Goal: Information Seeking & Learning: Understand process/instructions

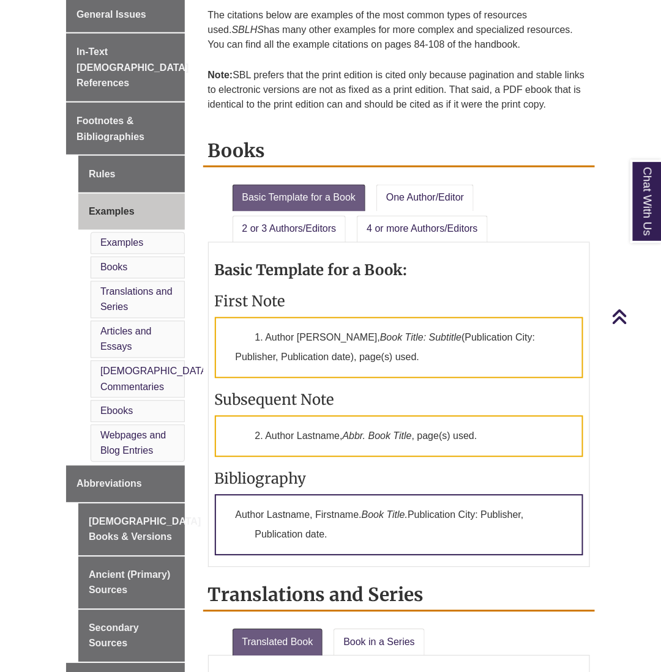
scroll to position [385, 0]
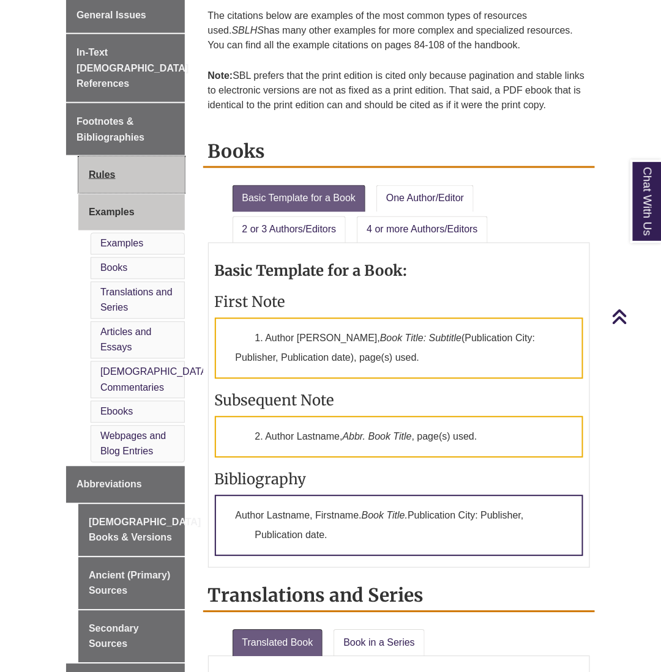
click at [116, 160] on link "Rules" at bounding box center [131, 175] width 106 height 37
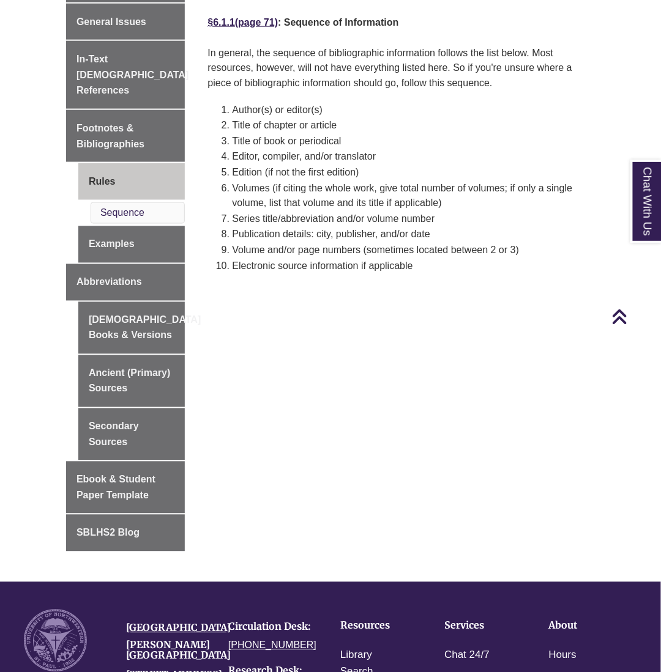
scroll to position [378, 0]
click at [108, 226] on link "Examples" at bounding box center [131, 244] width 106 height 37
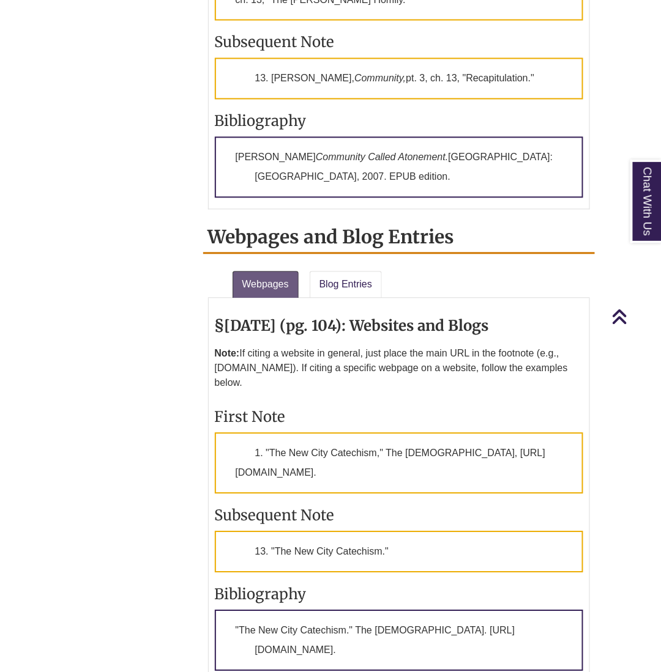
scroll to position [2844, 0]
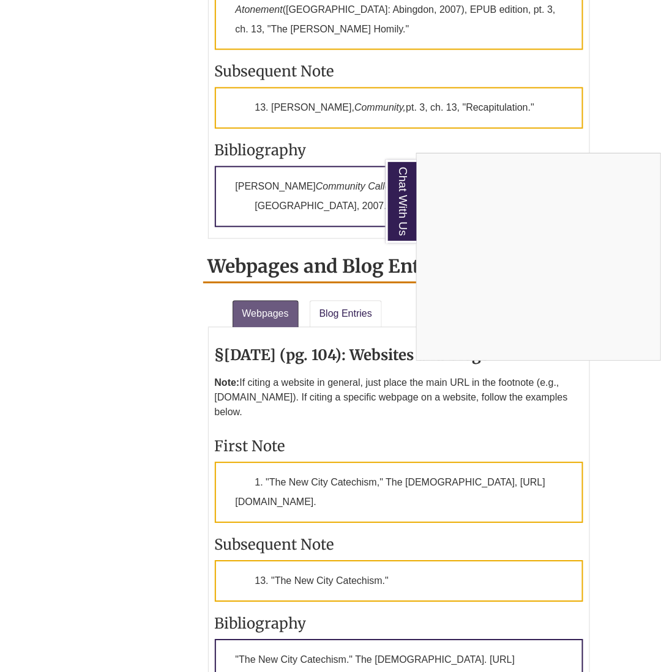
click at [596, 135] on div "Chat With Us" at bounding box center [330, 336] width 661 height 672
